Goal: Task Accomplishment & Management: Use online tool/utility

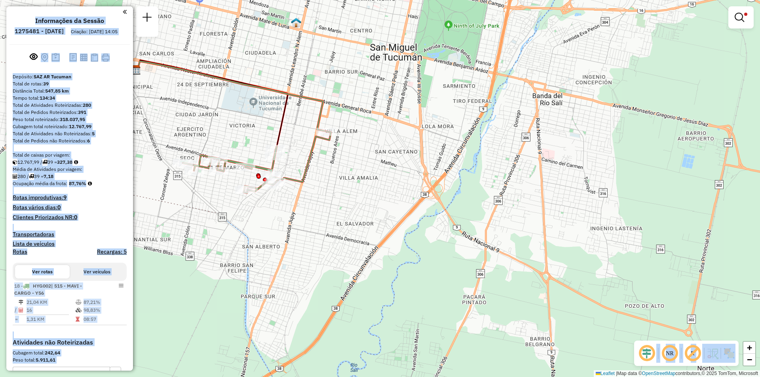
scroll to position [149, 0]
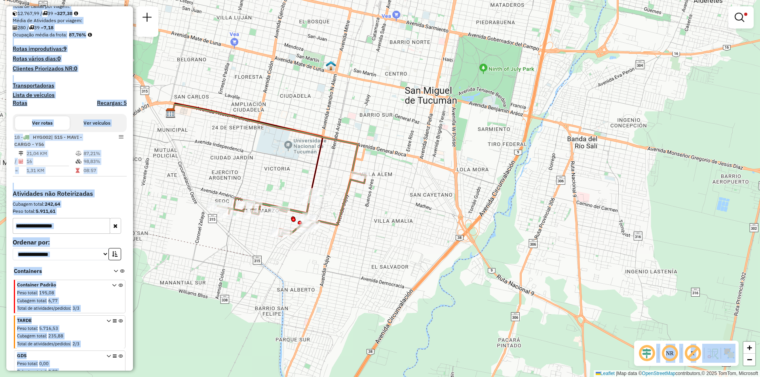
drag, startPoint x: 480, startPoint y: 128, endPoint x: 720, endPoint y: 13, distance: 265.7
click at [499, 139] on div "Limpar filtros Janela de atendimento Grade de atendimento Capacidade Transporta…" at bounding box center [380, 188] width 760 height 377
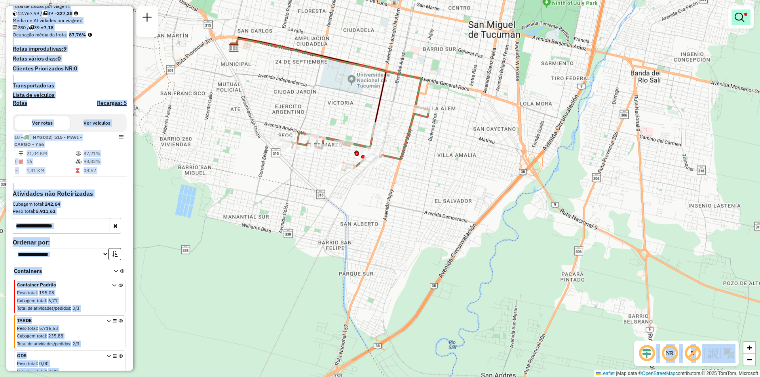
click at [739, 15] on em at bounding box center [739, 17] width 9 height 9
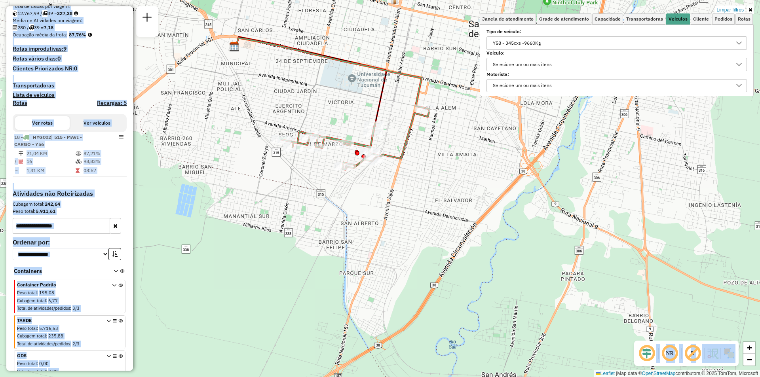
click at [673, 40] on div "Y58 - 345cxs -9660Kg" at bounding box center [610, 43] width 241 height 13
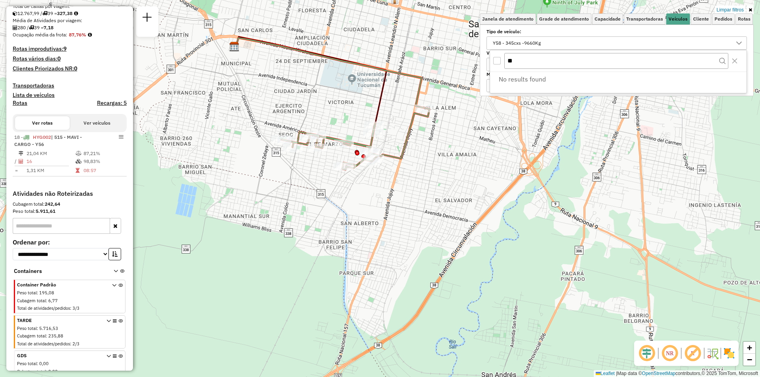
type input "*"
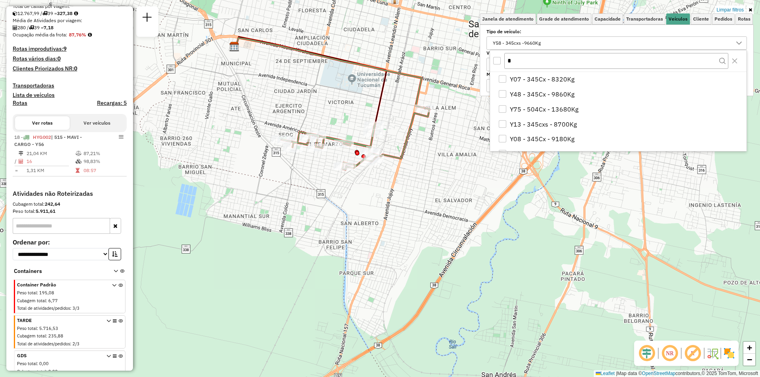
type input "**"
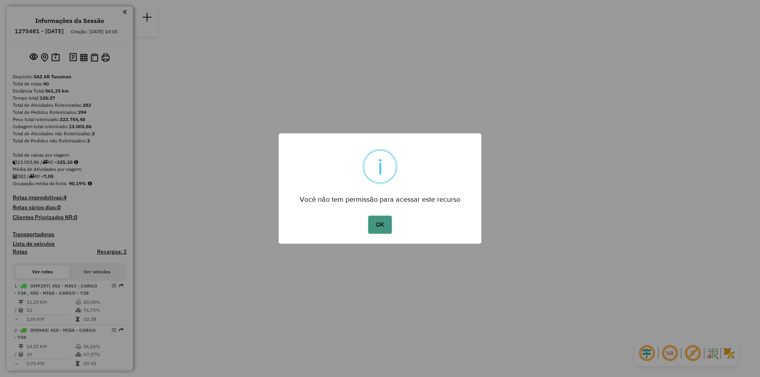
drag, startPoint x: 381, startPoint y: 220, endPoint x: 381, endPoint y: 226, distance: 5.5
click at [381, 226] on button "OK" at bounding box center [379, 225] width 23 height 18
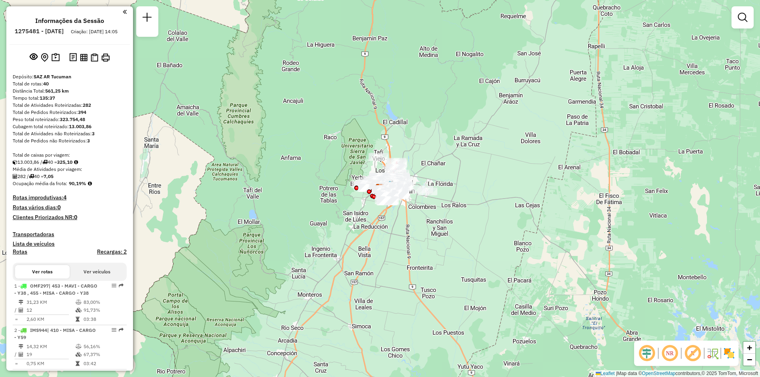
click at [752, 27] on div at bounding box center [742, 17] width 22 height 22
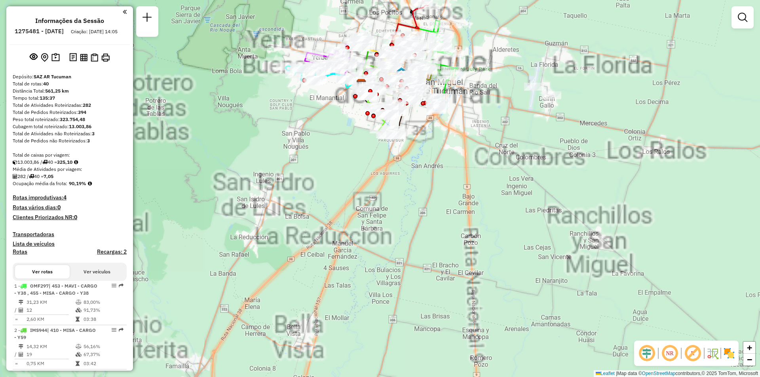
drag, startPoint x: 553, startPoint y: 147, endPoint x: 667, endPoint y: 186, distance: 121.3
click at [632, 226] on div "Janela de atendimento Grade de atendimento Capacidade Transportadoras Veículos …" at bounding box center [380, 188] width 760 height 377
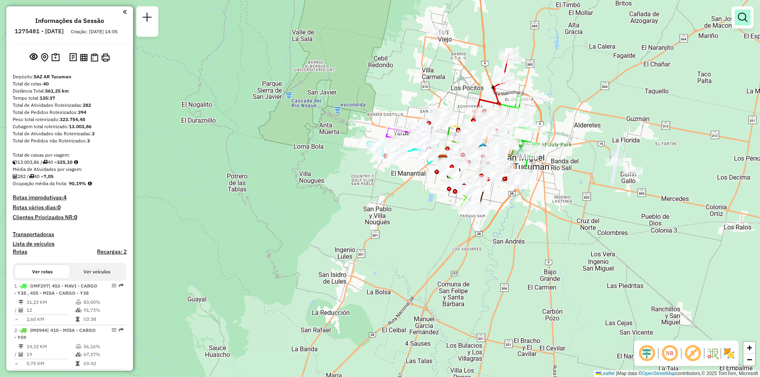
drag, startPoint x: 738, startPoint y: 8, endPoint x: 737, endPoint y: 20, distance: 11.9
click at [738, 9] on div at bounding box center [742, 17] width 22 height 22
click at [737, 20] on link at bounding box center [743, 17] width 16 height 16
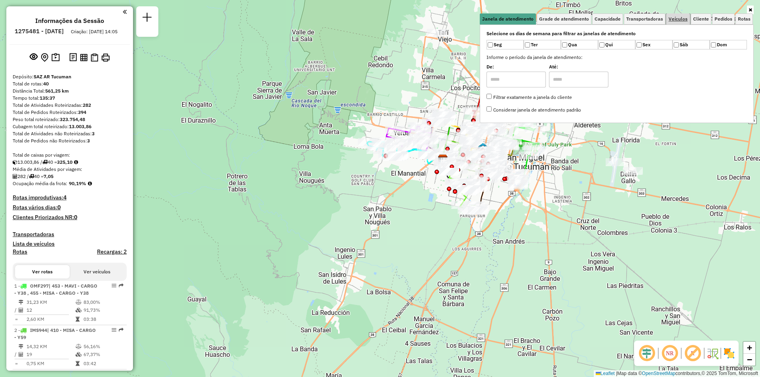
click at [675, 17] on span "Veículos" at bounding box center [678, 19] width 19 height 5
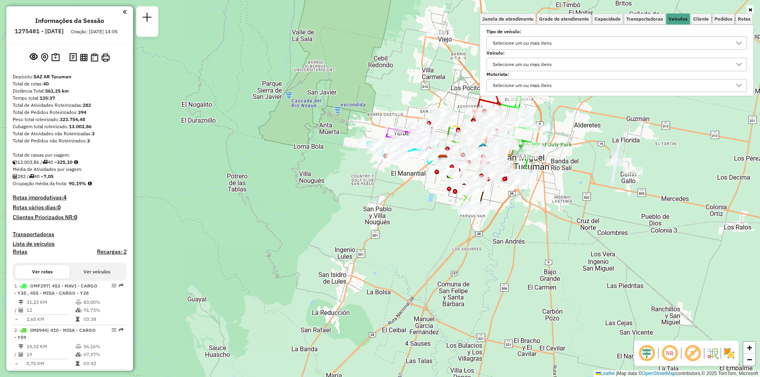
click at [604, 41] on div "Selecione um ou mais itens" at bounding box center [610, 43] width 241 height 13
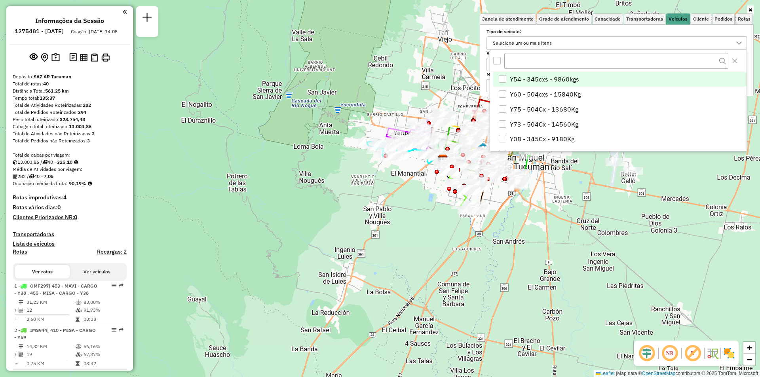
scroll to position [5, 27]
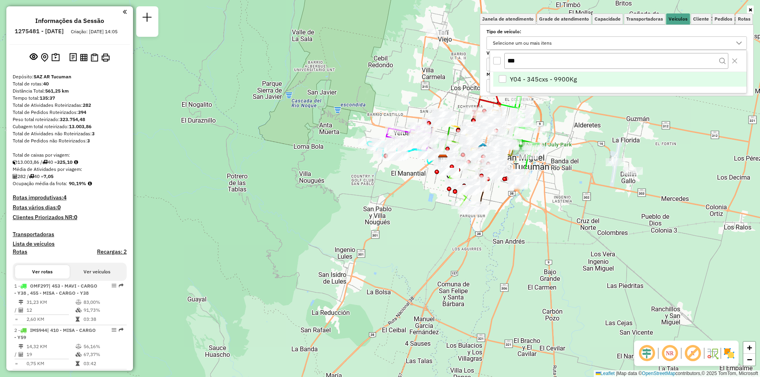
type input "***"
click at [562, 82] on span "Y04 - 345cxs - 9900Kg" at bounding box center [543, 78] width 67 height 9
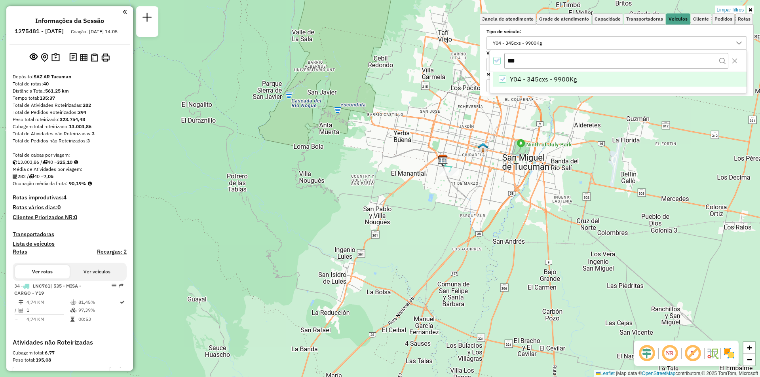
click at [493, 61] on div "***" at bounding box center [618, 60] width 256 height 21
click at [495, 61] on icon "All items selected" at bounding box center [497, 61] width 6 height 6
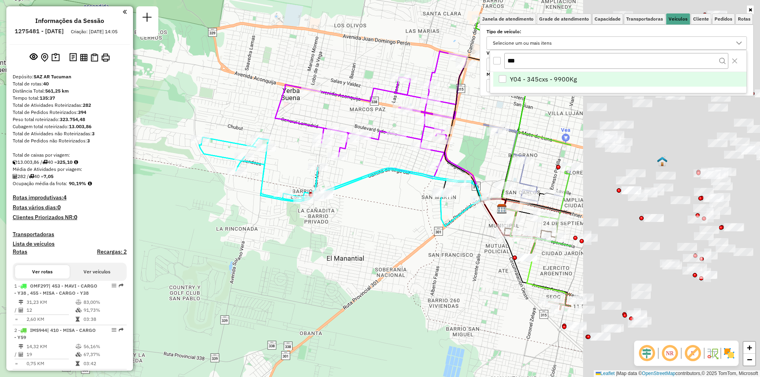
drag, startPoint x: 466, startPoint y: 173, endPoint x: 189, endPoint y: 186, distance: 277.3
click at [198, 190] on div "Janela de atendimento Grade de atendimento Capacidade Transportadoras Veículos …" at bounding box center [380, 188] width 760 height 377
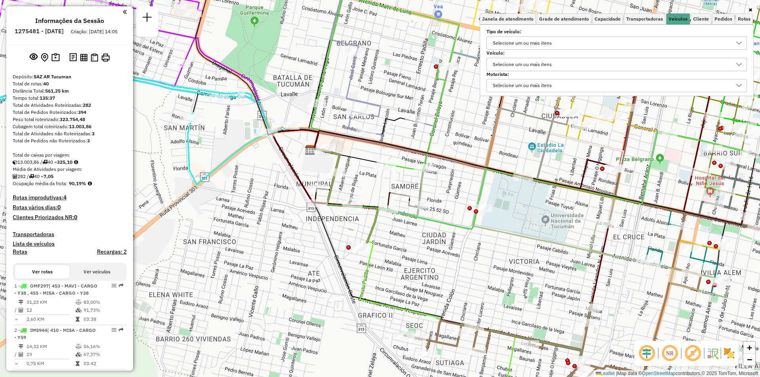
drag, startPoint x: 555, startPoint y: 209, endPoint x: 149, endPoint y: 124, distance: 414.9
click at [149, 124] on div "Rota 19 - Placa JRH424 0000469672 - Orellana Janela de atendimento Grade de ate…" at bounding box center [380, 188] width 760 height 377
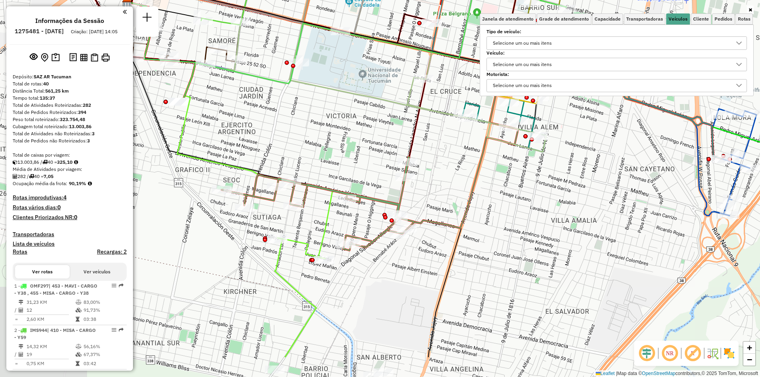
drag, startPoint x: 162, startPoint y: 168, endPoint x: 338, endPoint y: 127, distance: 180.5
click at [334, 117] on div "Janela de atendimento Grade de atendimento Capacidade Transportadoras Veículos …" at bounding box center [380, 188] width 760 height 377
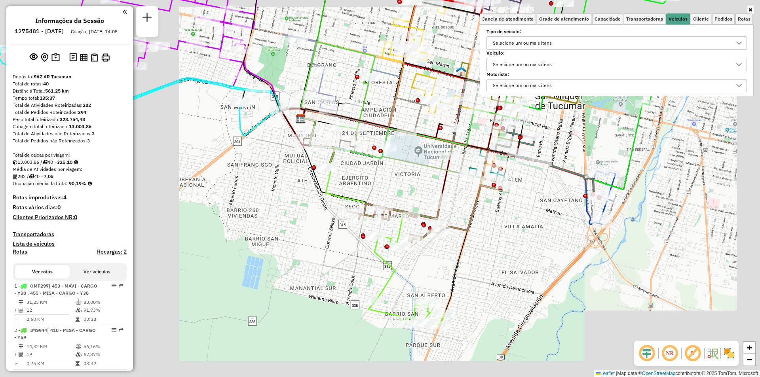
drag, startPoint x: 399, startPoint y: 115, endPoint x: 399, endPoint y: 230, distance: 114.4
click at [393, 112] on div "Janela de atendimento Grade de atendimento Capacidade Transportadoras Veículos …" at bounding box center [380, 188] width 760 height 377
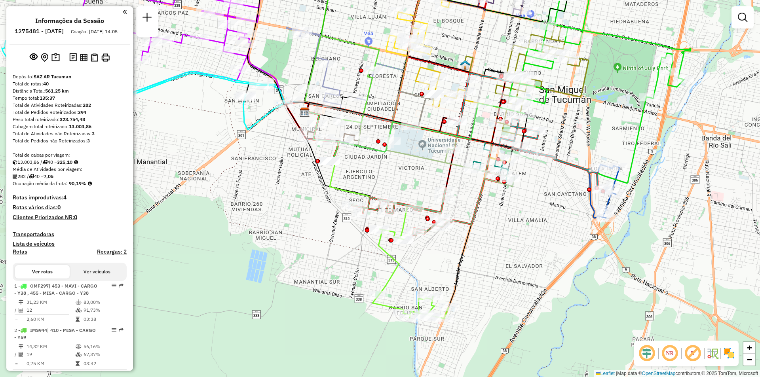
drag, startPoint x: 434, startPoint y: 265, endPoint x: 431, endPoint y: 209, distance: 56.7
click at [432, 195] on div "Rota 18 - Placa IMS943 0000447512 - CRUZ ELBA Janela de atendimento Grade de at…" at bounding box center [380, 188] width 760 height 377
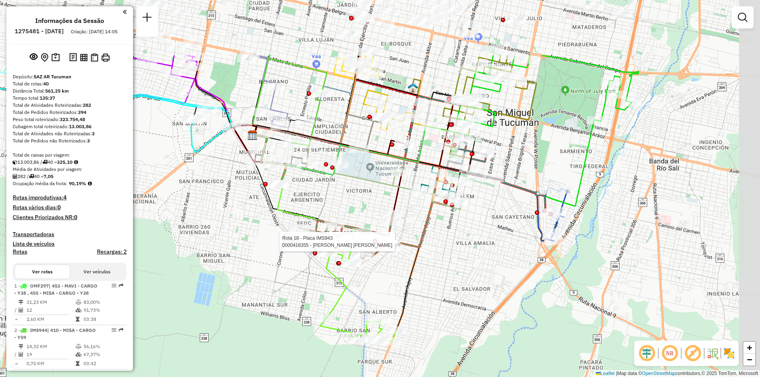
drag, startPoint x: 509, startPoint y: 207, endPoint x: 460, endPoint y: 255, distance: 69.1
click at [459, 300] on div "Rota 18 - Placa IMS943 0000418355 - [PERSON_NAME] [PERSON_NAME] de atendimento …" at bounding box center [380, 188] width 760 height 377
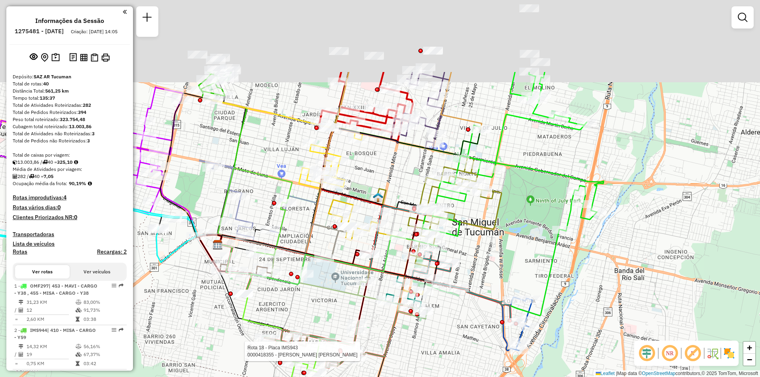
drag, startPoint x: 507, startPoint y: 138, endPoint x: 471, endPoint y: 237, distance: 106.3
click at [471, 237] on div "Rota 18 - Placa IMS943 0000418355 - [PERSON_NAME] [PERSON_NAME] de atendimento …" at bounding box center [380, 188] width 760 height 377
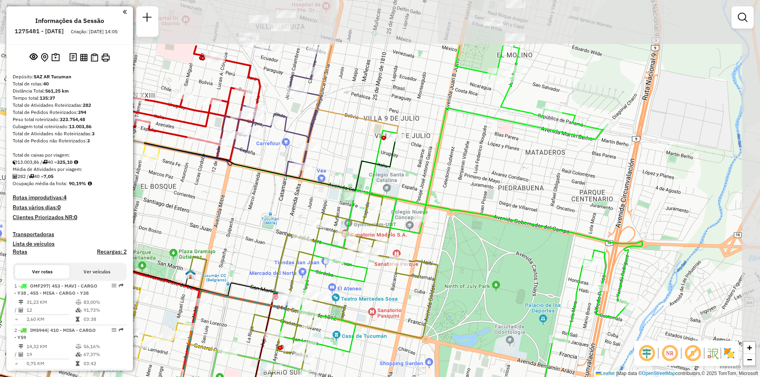
drag, startPoint x: 446, startPoint y: 226, endPoint x: 453, endPoint y: 209, distance: 19.2
click at [453, 209] on icon at bounding box center [460, 242] width 363 height 222
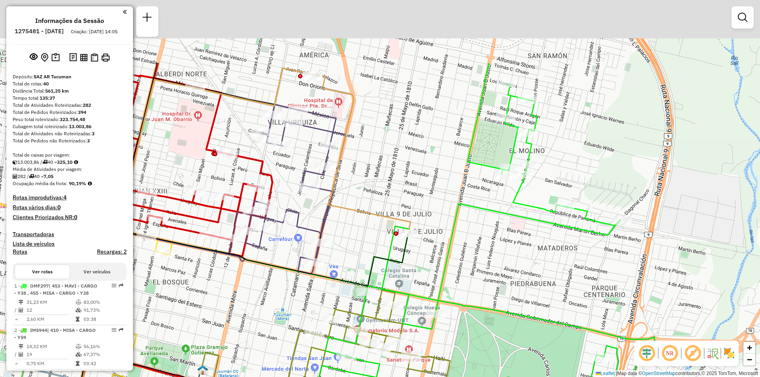
drag, startPoint x: 462, startPoint y: 183, endPoint x: 475, endPoint y: 244, distance: 62.3
click at [475, 244] on div "Rota 18 - Placa IMS943 0000418355 - [PERSON_NAME] [PERSON_NAME] 5 - Placa AA455…" at bounding box center [380, 188] width 760 height 377
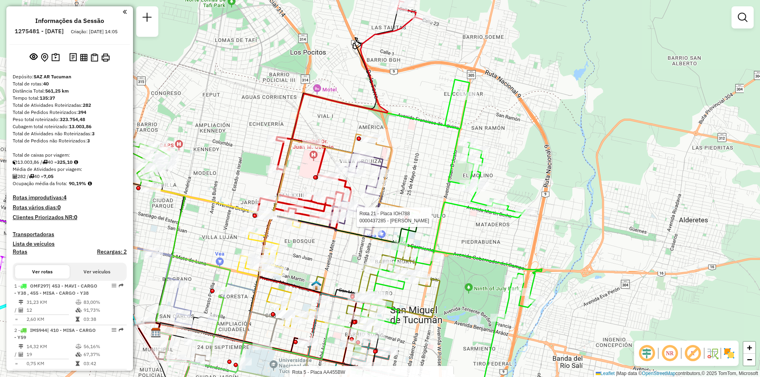
select select "**********"
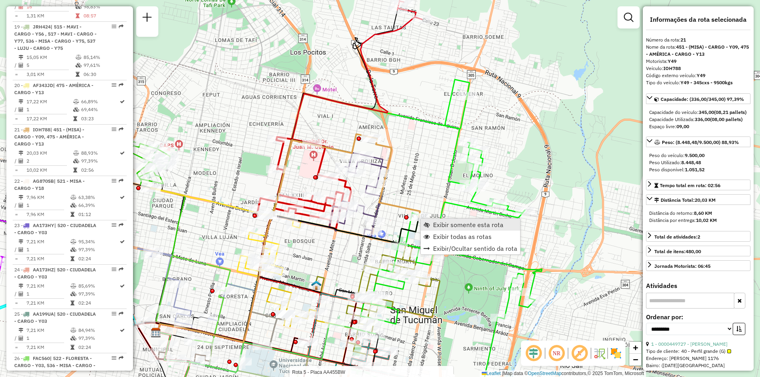
scroll to position [1325, 0]
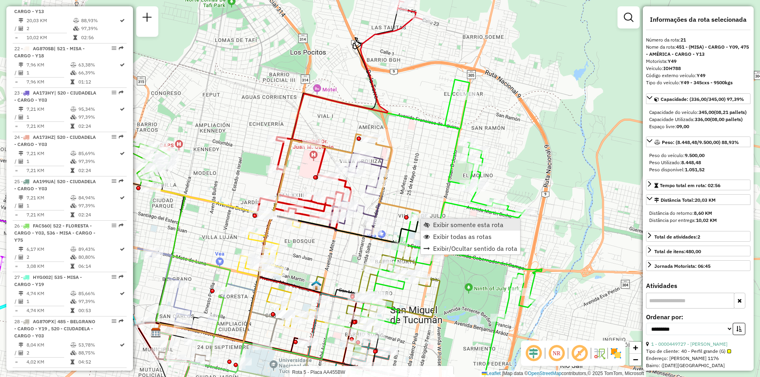
click at [434, 224] on span "Exibir somente esta rota" at bounding box center [468, 225] width 70 height 6
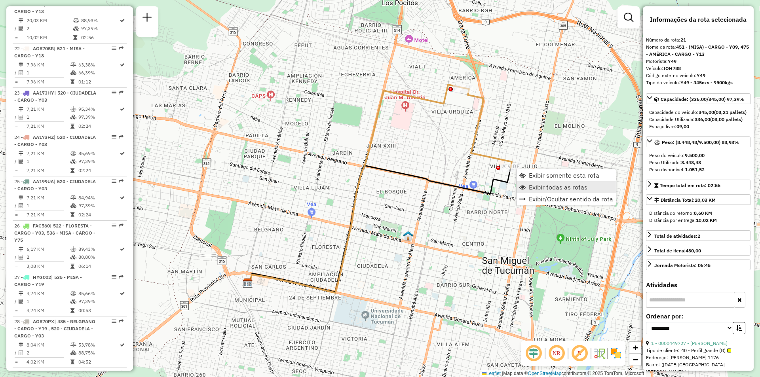
click at [530, 185] on span "Exibir todas as rotas" at bounding box center [558, 187] width 59 height 6
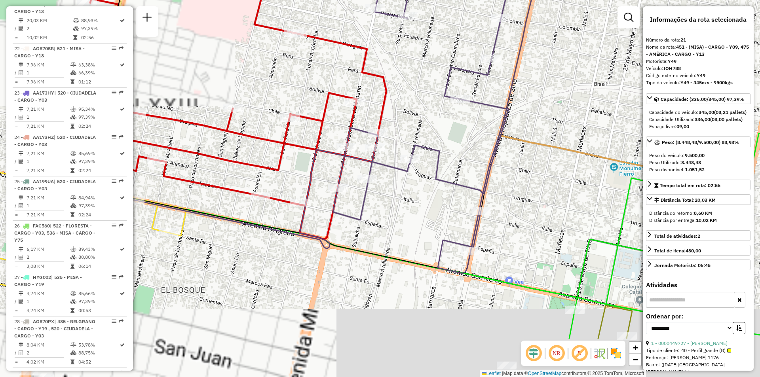
click at [515, 182] on div "Janela de atendimento Grade de atendimento Capacidade Transportadoras Veículos …" at bounding box center [380, 188] width 760 height 377
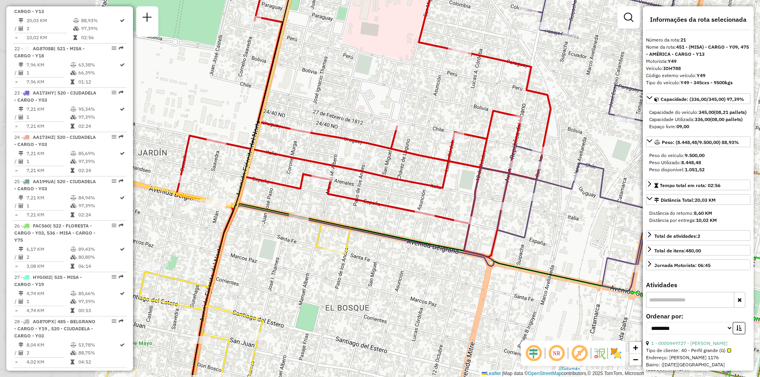
drag, startPoint x: 289, startPoint y: 262, endPoint x: 452, endPoint y: 281, distance: 164.6
click at [452, 281] on div "Janela de atendimento Grade de atendimento Capacidade Transportadoras Veículos …" at bounding box center [380, 188] width 760 height 377
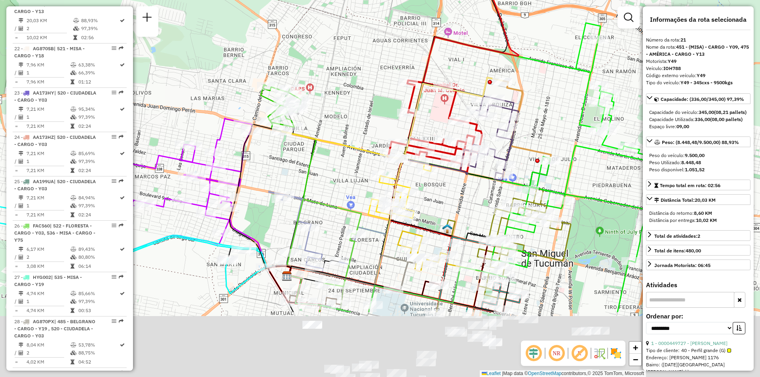
drag, startPoint x: 430, startPoint y: 233, endPoint x: 437, endPoint y: 170, distance: 62.9
click at [437, 170] on div "Janela de atendimento Grade de atendimento Capacidade Transportadoras Veículos …" at bounding box center [380, 188] width 760 height 377
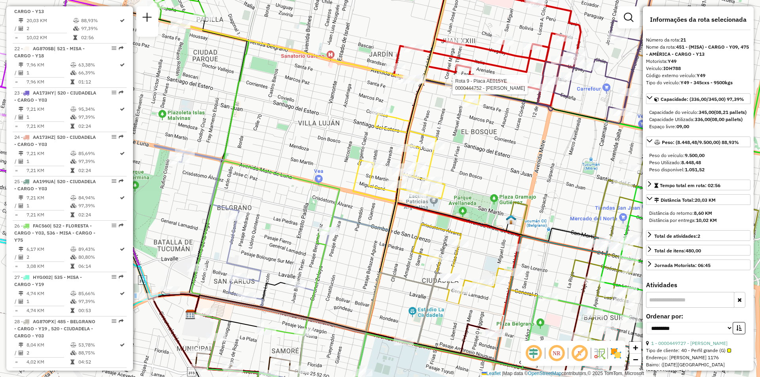
drag, startPoint x: 255, startPoint y: 145, endPoint x: 379, endPoint y: 201, distance: 135.7
click at [376, 209] on div "Rota 9 - Placa AE015YE 0000444752 - ANASTACIO Janela de atendimento Grade de at…" at bounding box center [380, 188] width 760 height 377
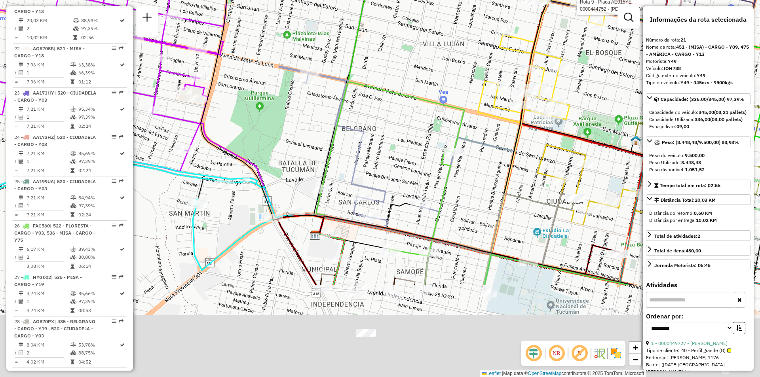
drag, startPoint x: 329, startPoint y: 268, endPoint x: 315, endPoint y: 139, distance: 130.1
click at [314, 139] on div "Rota 9 - Placa AE015YE 0000444752 - ANASTACIO Janela de atendimento Grade de at…" at bounding box center [380, 188] width 760 height 377
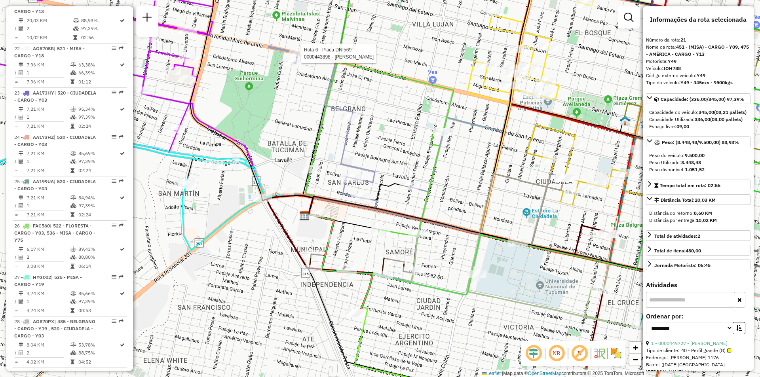
drag, startPoint x: 560, startPoint y: 232, endPoint x: 472, endPoint y: 236, distance: 88.0
click at [464, 242] on div "Rota 9 - Placa AE015YE 0000444752 - ANASTACIO Rota 6 - Placa DNI569 0000443898 …" at bounding box center [380, 188] width 760 height 377
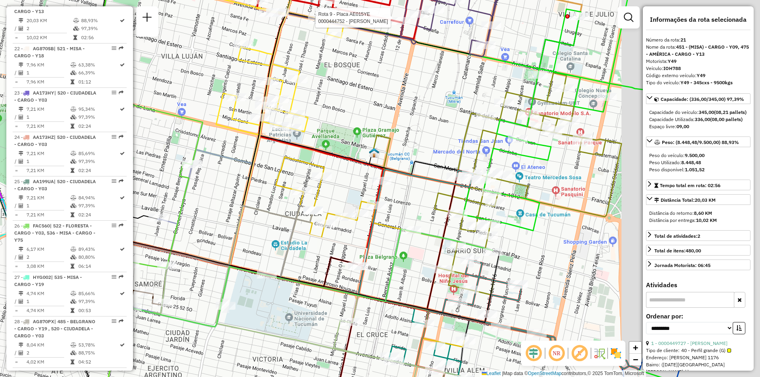
drag, startPoint x: 378, startPoint y: 225, endPoint x: 361, endPoint y: 224, distance: 16.2
click at [361, 224] on div "Rota 9 - Placa AE015YE 0000444752 - ANASTACIO Rota 6 - Placa DNI569 0000443898 …" at bounding box center [380, 188] width 760 height 377
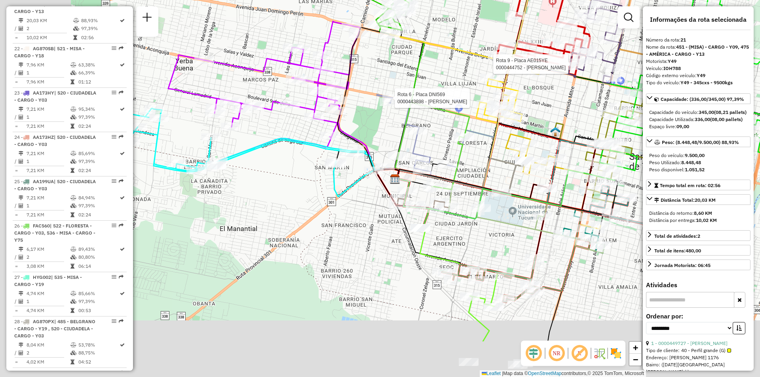
drag, startPoint x: 481, startPoint y: 180, endPoint x: 547, endPoint y: 146, distance: 74.2
click at [547, 146] on div "Rota 9 - Placa AE015YE 0000444752 - ANASTACIO Rota 6 - Placa DNI569 0000443898 …" at bounding box center [380, 188] width 760 height 377
